Goal: Information Seeking & Learning: Learn about a topic

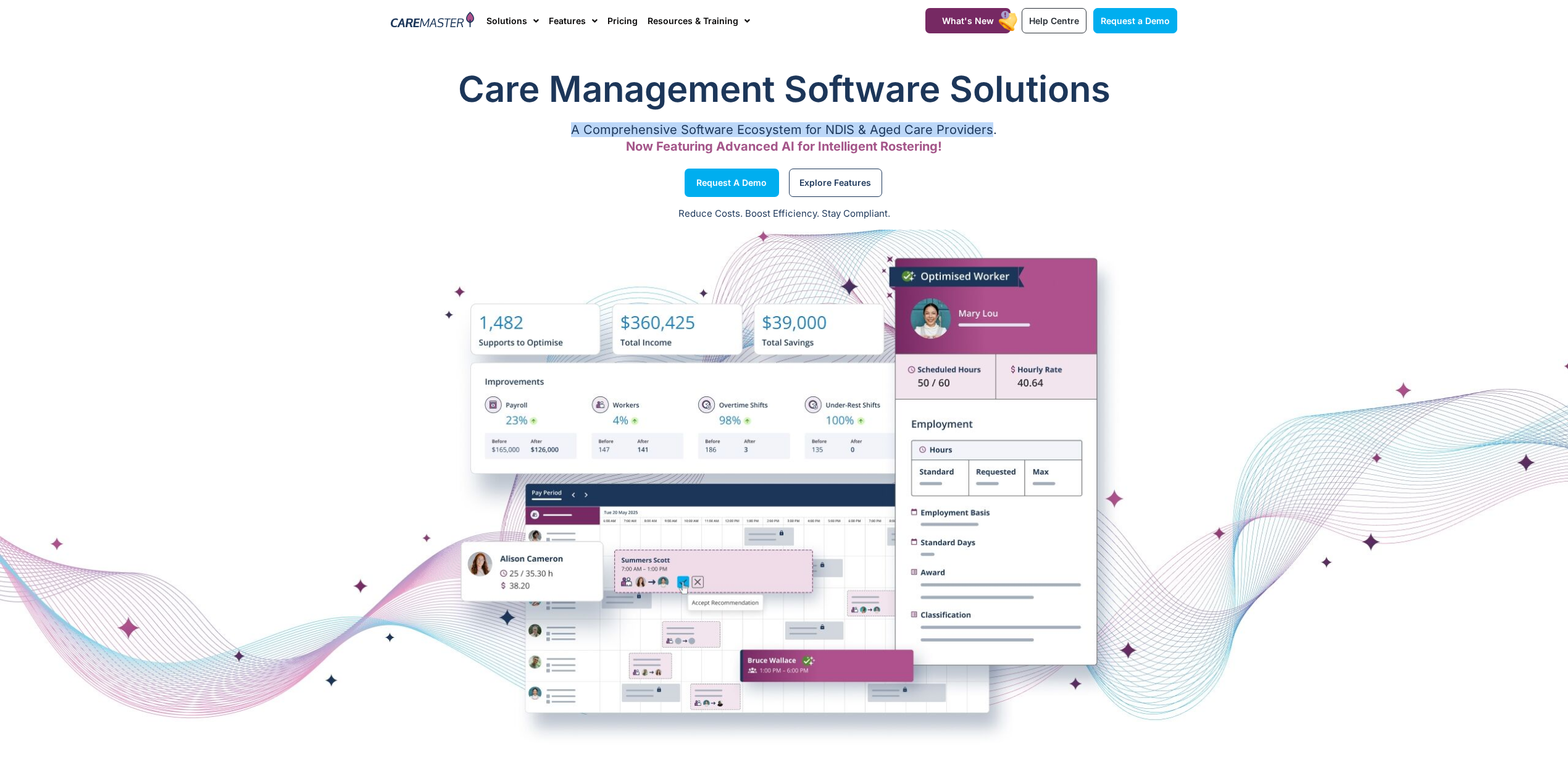
click at [560, 121] on div "Care Management Software Solutions A Comprehensive Software Ecosystem for NDIS …" at bounding box center [784, 112] width 799 height 108
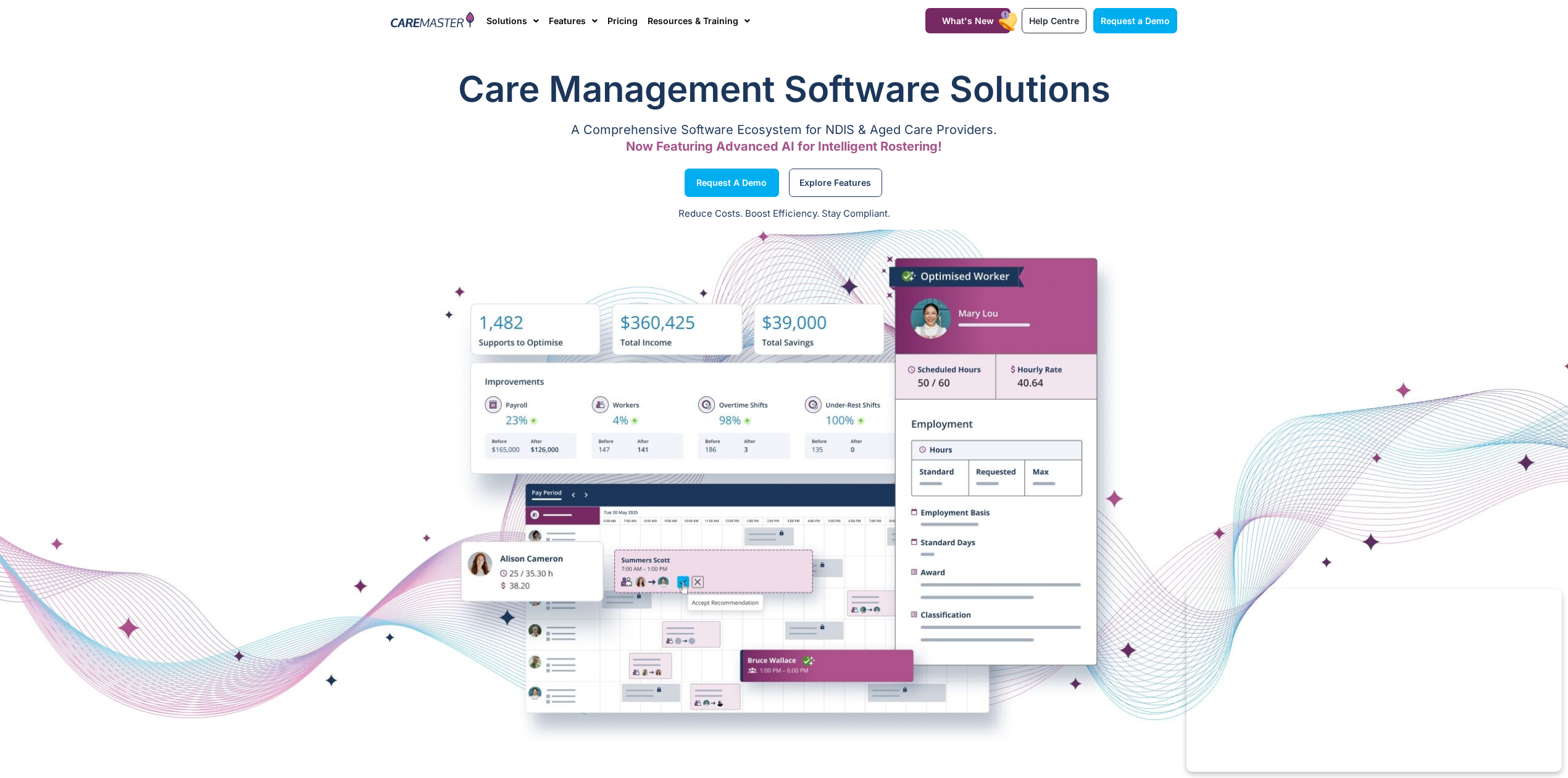
click at [1276, 265] on div at bounding box center [784, 507] width 1568 height 556
drag, startPoint x: 777, startPoint y: 461, endPoint x: 1295, endPoint y: 353, distance: 529.1
click at [1295, 353] on div at bounding box center [784, 507] width 1568 height 432
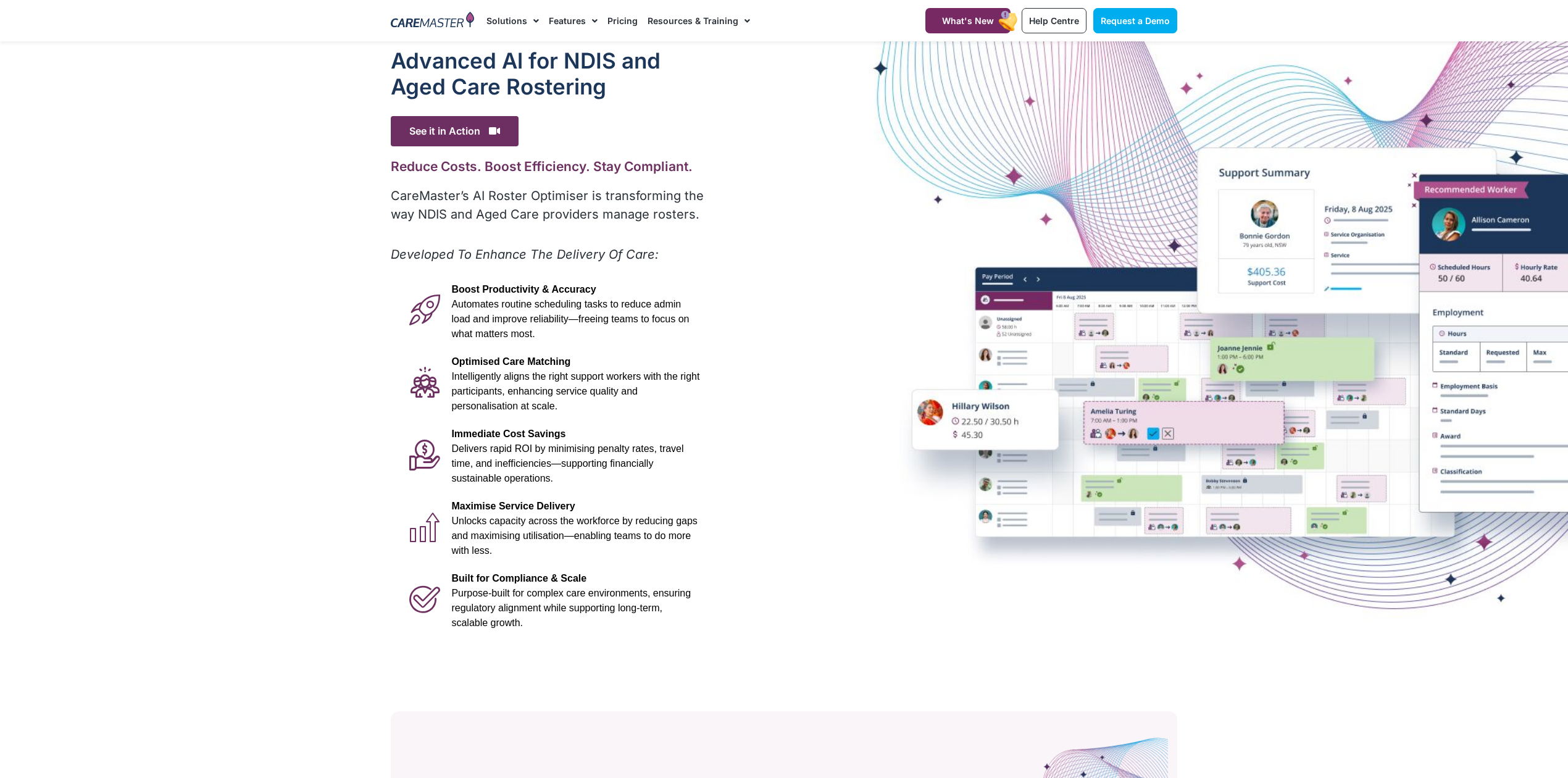
click at [851, 376] on div "Advanced Al for NDIS and Aged Care Rostering See it in Action Video Player http…" at bounding box center [784, 342] width 799 height 602
